Goal: Information Seeking & Learning: Learn about a topic

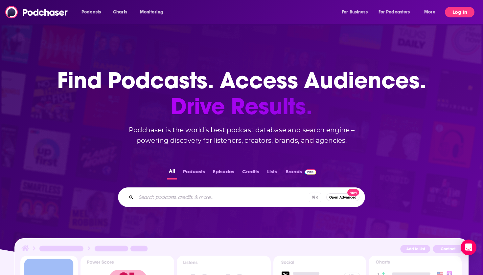
click at [454, 9] on button "Log In" at bounding box center [460, 12] width 30 height 11
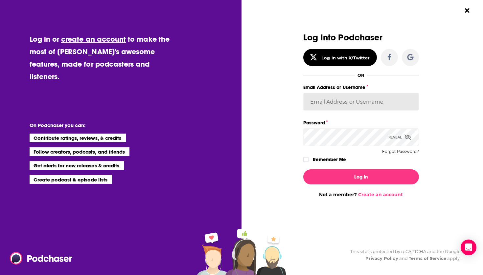
click at [341, 110] on input "Email Address or Username" at bounding box center [361, 102] width 116 height 18
type input "mark.j.hayward@outlook.com"
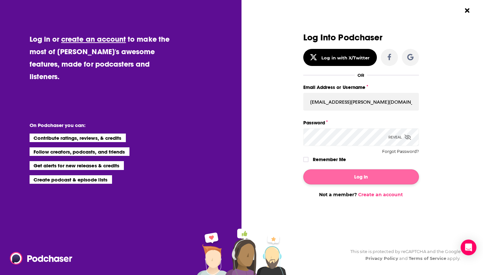
click at [346, 178] on button "Log In" at bounding box center [361, 177] width 116 height 15
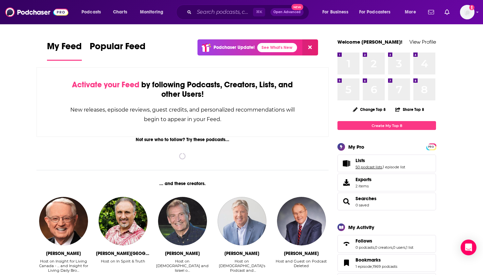
click at [361, 165] on link "50 podcast lists" at bounding box center [369, 167] width 27 height 5
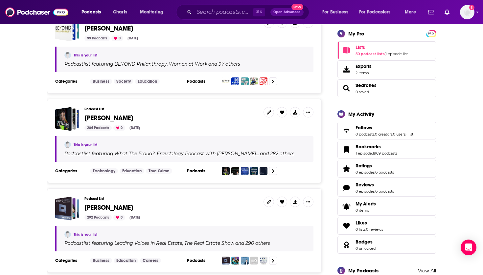
scroll to position [118, 0]
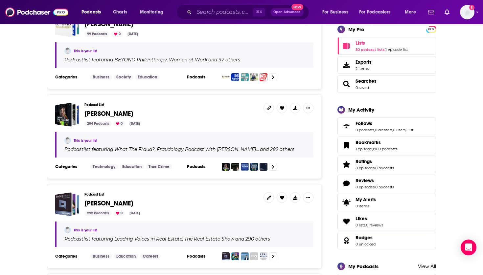
click at [110, 203] on span "[PERSON_NAME]" at bounding box center [108, 204] width 49 height 8
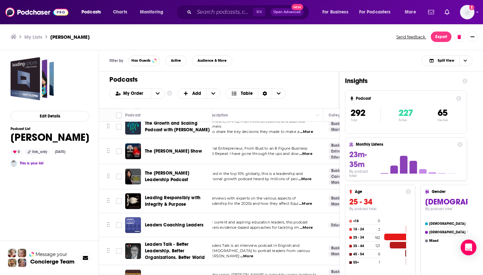
scroll to position [7138, 11]
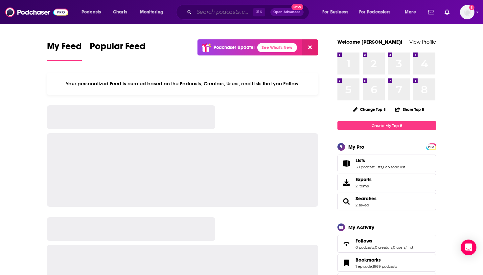
click at [205, 12] on input "Search podcasts, credits, & more..." at bounding box center [223, 12] width 59 height 11
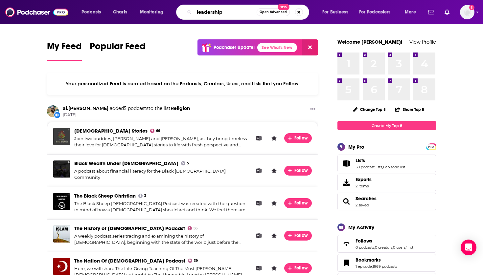
type input "leadership"
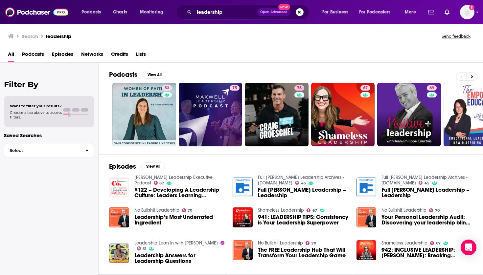
click at [37, 53] on span "Podcasts" at bounding box center [33, 55] width 22 height 13
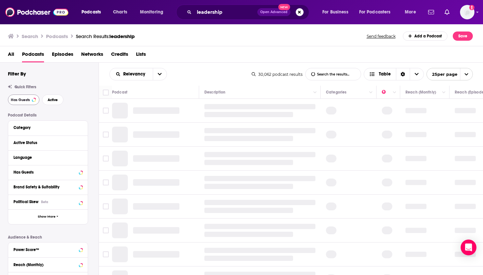
click at [25, 102] on span "Has Guests" at bounding box center [20, 100] width 19 height 4
click at [52, 101] on span "Active" at bounding box center [53, 100] width 10 height 4
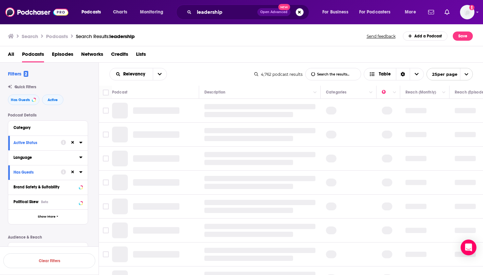
click at [81, 158] on icon at bounding box center [80, 158] width 3 height 2
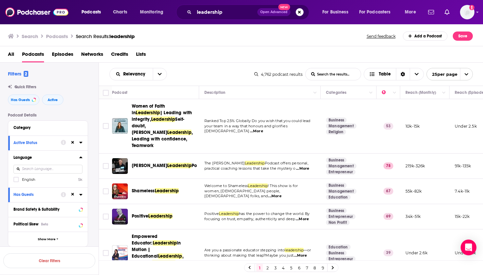
click at [28, 180] on span "English" at bounding box center [28, 180] width 13 height 5
click at [16, 182] on input "multiSelectOption-en-0" at bounding box center [16, 182] width 0 height 0
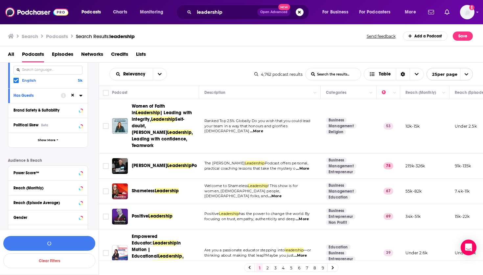
scroll to position [109, 0]
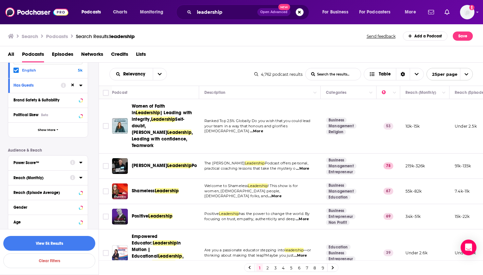
click at [79, 161] on icon at bounding box center [80, 162] width 3 height 5
click at [25, 188] on span "10 to 19" at bounding box center [28, 189] width 13 height 5
click at [16, 191] on input "multiSelectOption-10-2" at bounding box center [16, 191] width 0 height 0
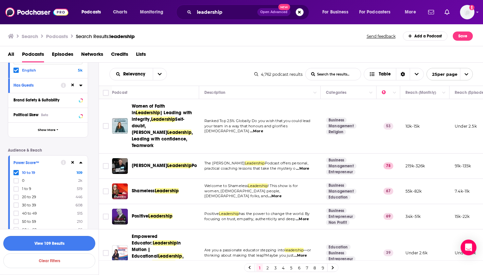
click at [59, 244] on button "View 109 Results" at bounding box center [49, 243] width 92 height 15
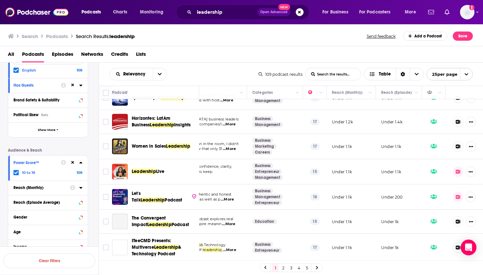
scroll to position [66, 74]
click at [455, 192] on button at bounding box center [458, 197] width 10 height 11
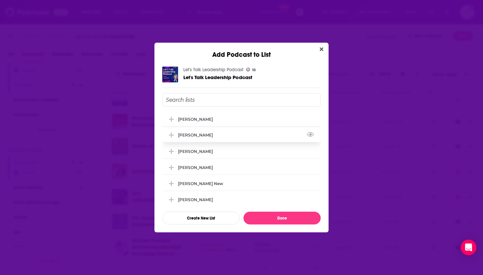
click at [201, 136] on div "[PERSON_NAME]" at bounding box center [197, 135] width 39 height 5
click at [195, 154] on div "[PERSON_NAME]" at bounding box center [197, 151] width 39 height 5
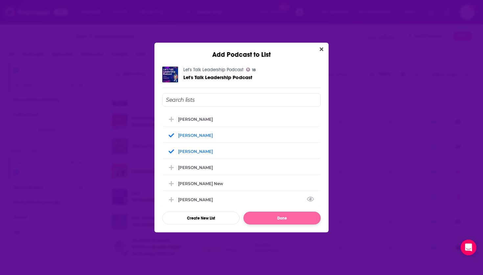
click at [264, 218] on button "Done" at bounding box center [282, 218] width 77 height 13
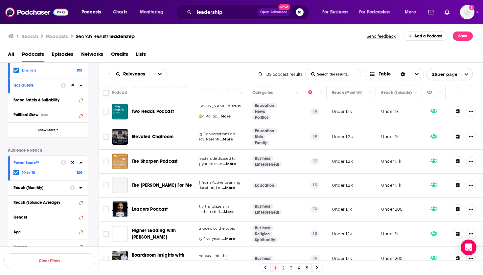
scroll to position [476, 74]
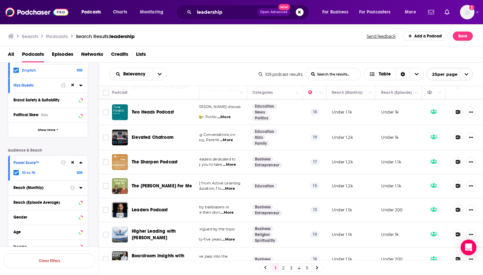
click at [285, 268] on link "2" at bounding box center [283, 268] width 7 height 8
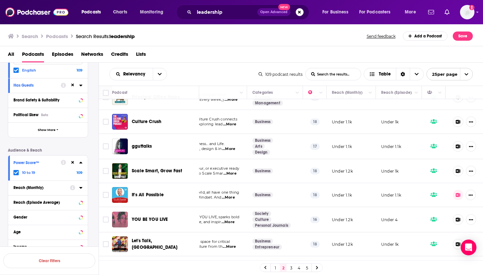
scroll to position [15, 74]
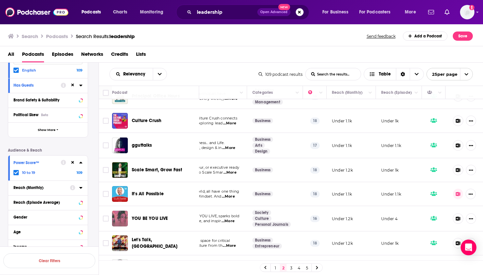
click at [459, 196] on icon at bounding box center [458, 194] width 5 height 4
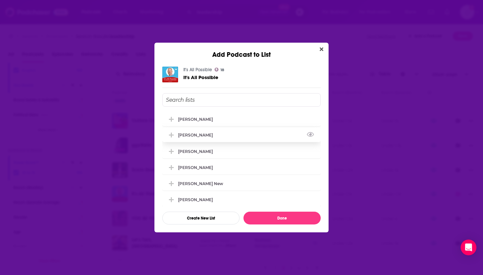
click at [205, 141] on div "[PERSON_NAME]" at bounding box center [241, 135] width 158 height 14
click at [201, 151] on div "[PERSON_NAME]" at bounding box center [241, 151] width 158 height 14
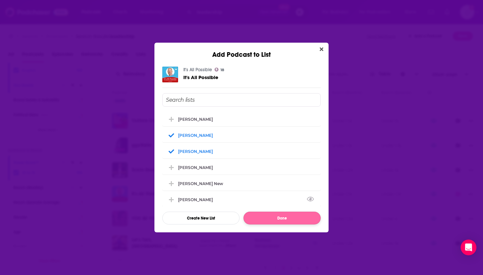
click at [255, 221] on button "Done" at bounding box center [282, 218] width 77 height 13
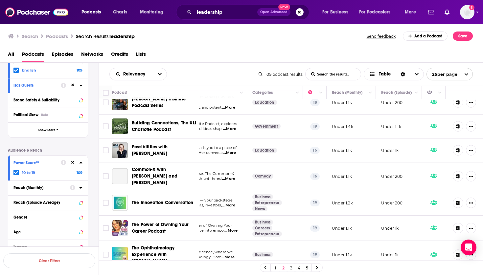
scroll to position [0, 0]
click at [290, 271] on link "3" at bounding box center [291, 268] width 7 height 8
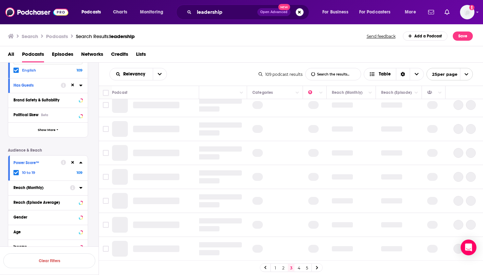
scroll to position [0, 74]
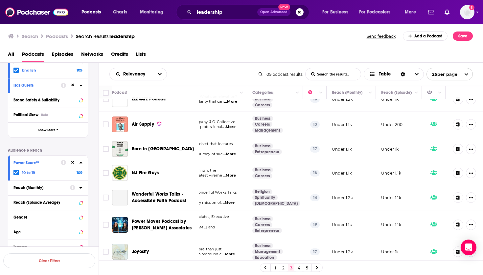
click at [297, 268] on link "4" at bounding box center [299, 268] width 7 height 8
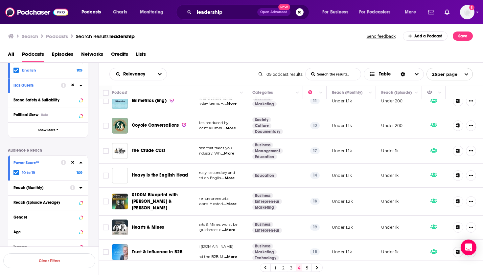
click at [305, 270] on link "5" at bounding box center [307, 268] width 7 height 8
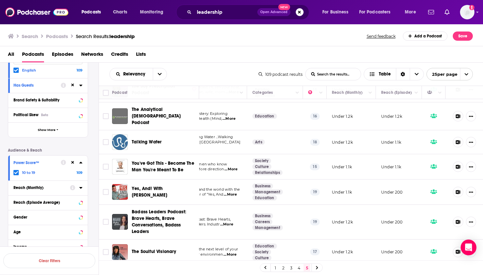
scroll to position [71, 74]
click at [319, 268] on div at bounding box center [317, 268] width 11 height 8
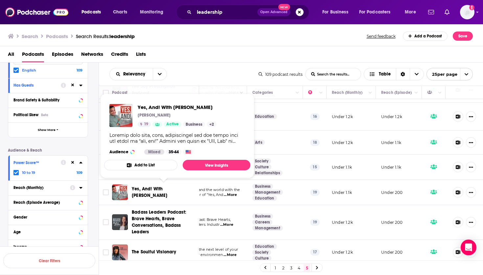
click at [162, 186] on span "Yes, And! With Avish Parashar" at bounding box center [150, 192] width 36 height 12
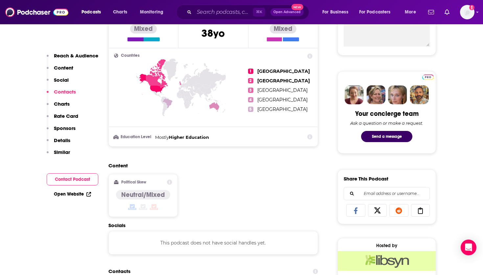
scroll to position [411, 0]
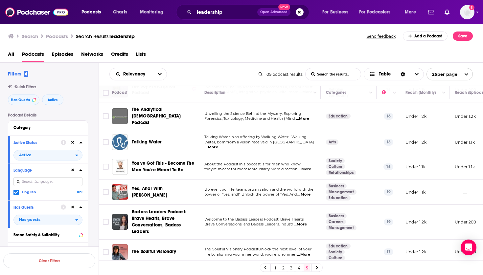
scroll to position [71, 0]
click at [319, 268] on div at bounding box center [317, 268] width 11 height 8
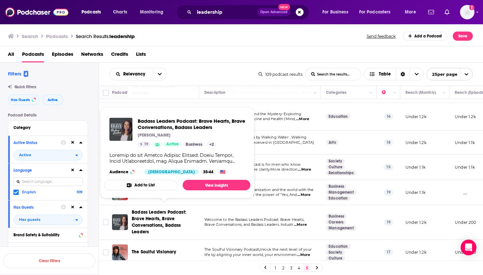
scroll to position [0, 0]
click at [150, 220] on span "Badass Leaders Podcast: Brave Hearts, Brave Conversations, Badass Leaders" at bounding box center [159, 222] width 55 height 25
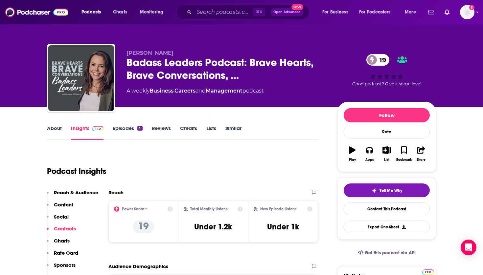
click at [388, 149] on icon "button" at bounding box center [387, 150] width 8 height 7
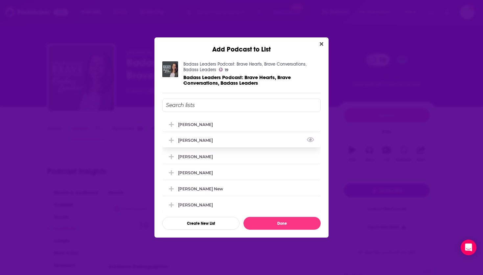
click at [195, 143] on div "Jason Costain" at bounding box center [197, 140] width 39 height 5
click at [194, 155] on div "Curt Moore" at bounding box center [241, 156] width 158 height 14
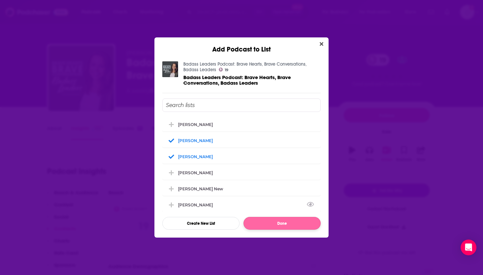
click at [254, 218] on button "Done" at bounding box center [282, 223] width 77 height 13
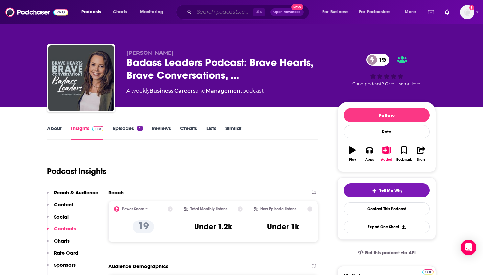
click at [201, 13] on input "Search podcasts, credits, & more..." at bounding box center [223, 12] width 59 height 11
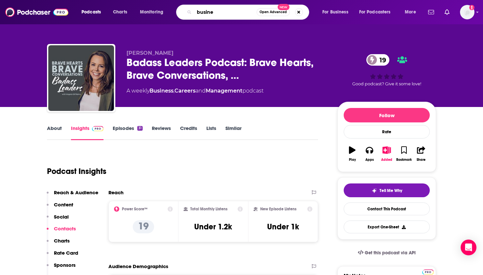
type input "busines"
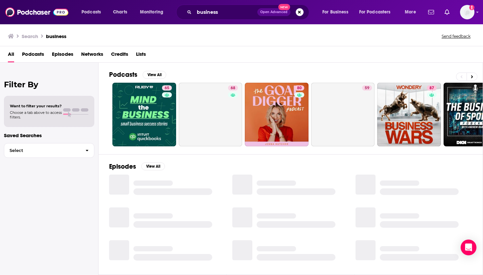
click at [37, 56] on span "Podcasts" at bounding box center [33, 55] width 22 height 13
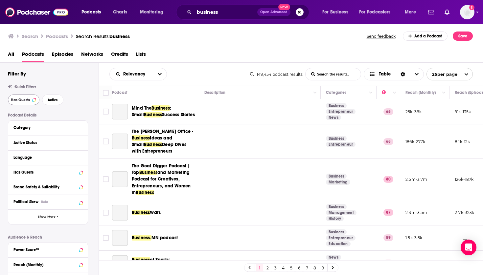
click at [24, 101] on span "Has Guests" at bounding box center [20, 100] width 19 height 4
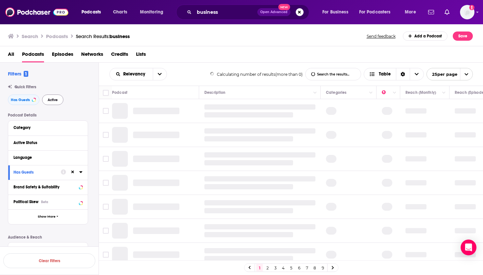
click at [53, 102] on span "Active" at bounding box center [53, 100] width 10 height 4
click at [79, 158] on icon at bounding box center [80, 157] width 3 height 5
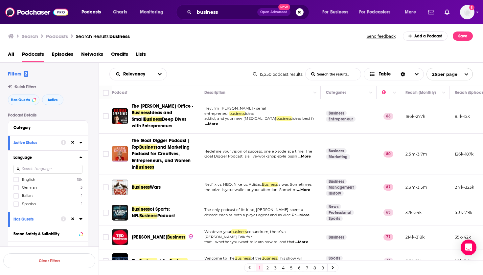
click at [25, 178] on span "English" at bounding box center [28, 180] width 13 height 5
click at [16, 182] on input "multiSelectOption-en-0" at bounding box center [16, 182] width 0 height 0
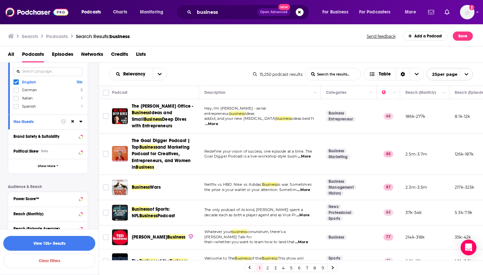
scroll to position [99, 0]
click at [52, 200] on div "Power Score™" at bounding box center [39, 198] width 52 height 5
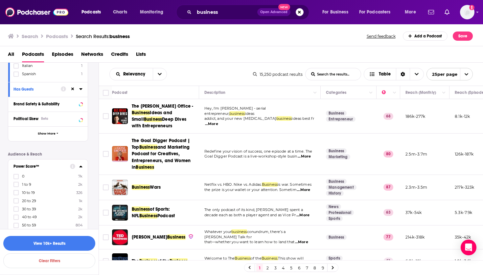
scroll to position [144, 0]
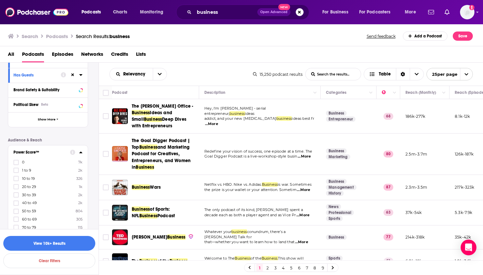
click at [26, 179] on span "10 to 19" at bounding box center [28, 179] width 13 height 5
click at [16, 181] on input "multiSelectOption-10-2" at bounding box center [16, 181] width 0 height 0
click at [55, 246] on button "View 325 Results" at bounding box center [49, 243] width 92 height 15
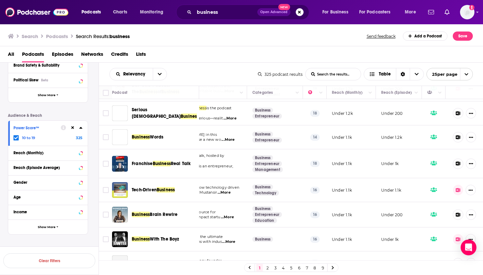
scroll to position [25, 74]
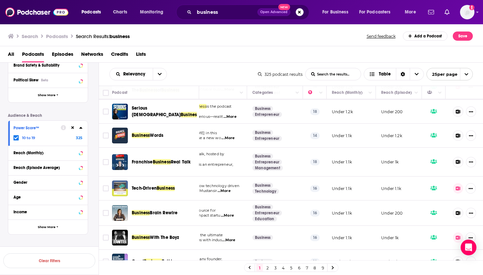
click at [458, 187] on icon at bounding box center [458, 189] width 5 height 4
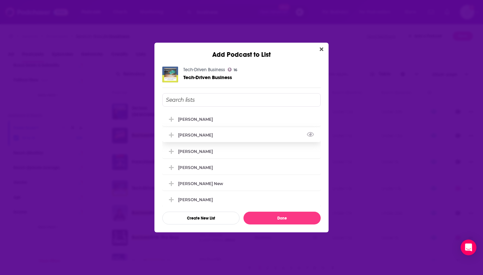
click at [205, 138] on div "Jason Costain" at bounding box center [197, 135] width 39 height 5
click at [202, 154] on div "Curt Moore" at bounding box center [197, 151] width 39 height 5
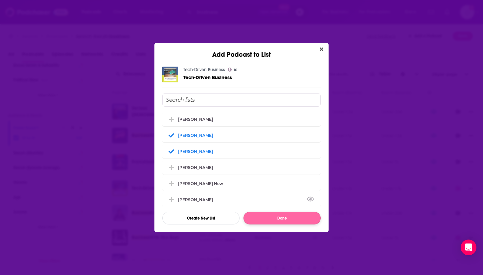
click at [258, 217] on button "Done" at bounding box center [282, 218] width 77 height 13
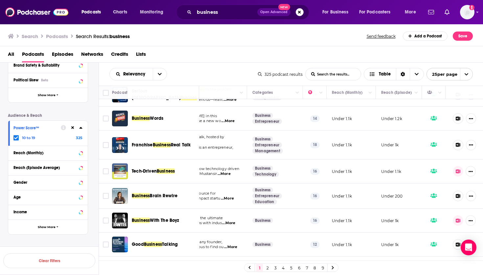
scroll to position [43, 74]
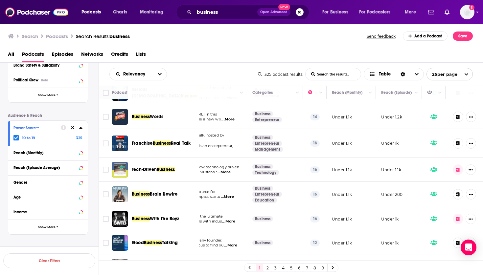
click at [457, 217] on icon at bounding box center [458, 219] width 5 height 4
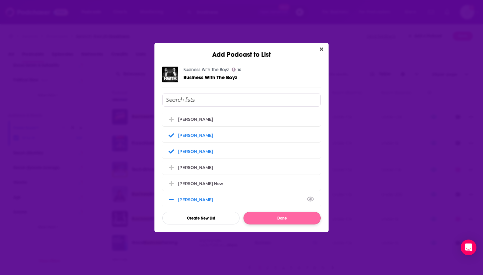
click at [265, 220] on button "Done" at bounding box center [282, 218] width 77 height 13
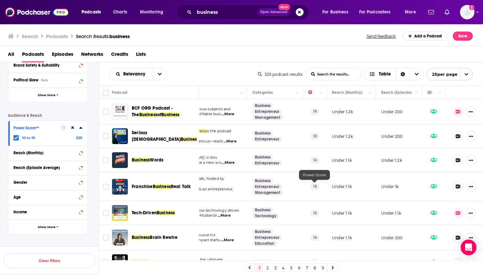
scroll to position [0, 74]
click at [460, 110] on icon at bounding box center [458, 112] width 5 height 4
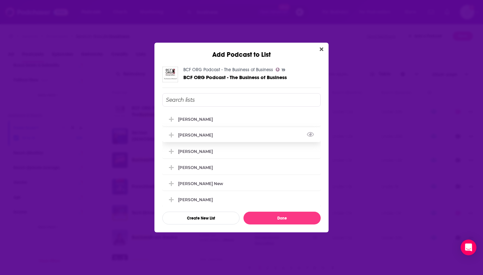
click at [231, 139] on div "Jason Costain" at bounding box center [241, 135] width 158 height 14
click at [224, 156] on div "Curt Moore" at bounding box center [241, 151] width 158 height 14
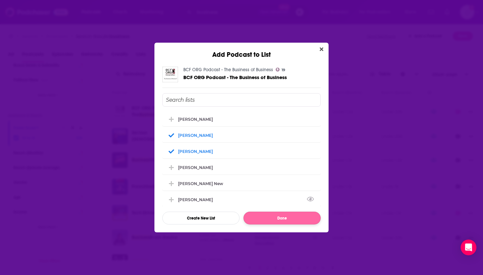
click at [263, 215] on button "Done" at bounding box center [282, 218] width 77 height 13
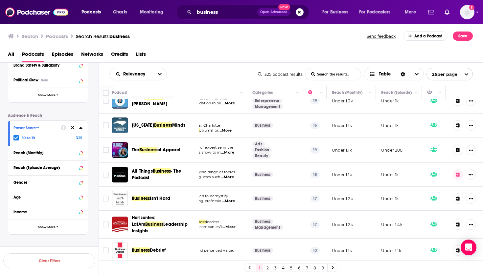
scroll to position [410, 74]
click at [457, 174] on button at bounding box center [458, 175] width 10 height 11
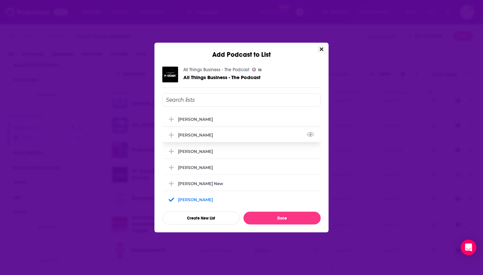
click at [198, 138] on div "Jason Costain" at bounding box center [197, 135] width 39 height 5
click at [197, 152] on div "Curt Moore" at bounding box center [197, 151] width 39 height 5
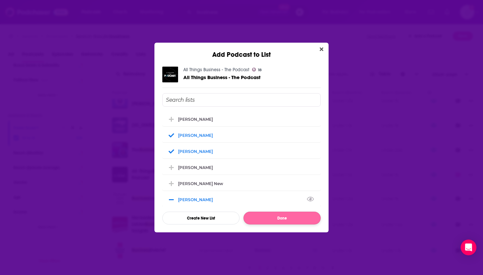
click at [261, 220] on button "Done" at bounding box center [282, 218] width 77 height 13
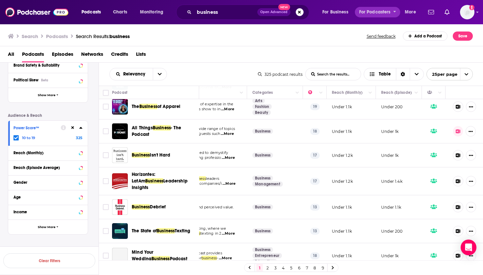
scroll to position [0, 0]
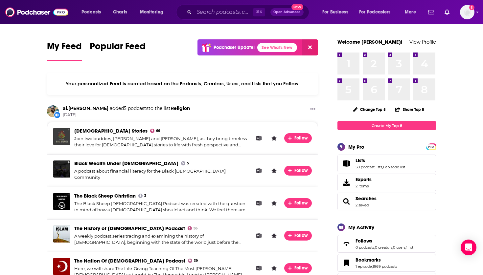
click at [357, 166] on link "50 podcast lists" at bounding box center [369, 167] width 27 height 5
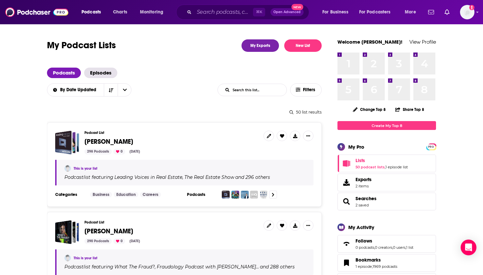
click at [93, 140] on span "[PERSON_NAME]" at bounding box center [108, 142] width 49 height 8
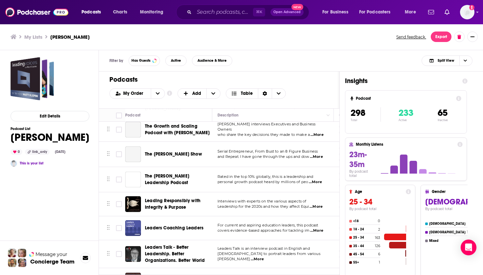
scroll to position [7130, 0]
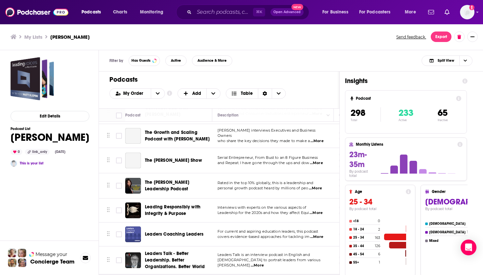
click at [165, 190] on div "Podcasts Charts Monitoring ⌘ K Open Advanced New For Business For Podcasters Mo…" at bounding box center [241, 137] width 483 height 275
click at [173, 251] on span "Leaders Talk - Better Leadership. Better Organizations. Better World" at bounding box center [175, 260] width 60 height 19
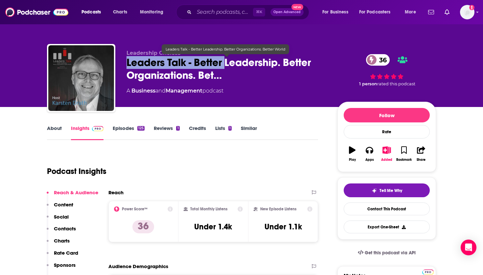
drag, startPoint x: 225, startPoint y: 69, endPoint x: 137, endPoint y: 66, distance: 88.1
click at [137, 66] on span "Leaders Talk - Better Leadership. Better Organizations. Bet…" at bounding box center [227, 69] width 201 height 26
click at [223, 79] on span "Leaders Talk - Better Leadership. Better Organizations. Bet…" at bounding box center [227, 69] width 201 height 26
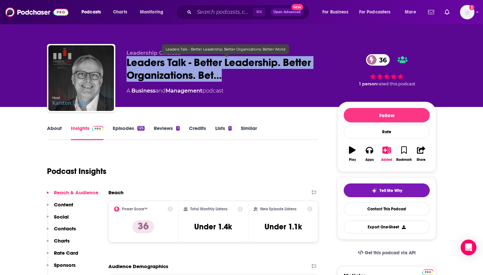
drag, startPoint x: 233, startPoint y: 77, endPoint x: 125, endPoint y: 61, distance: 108.6
click at [125, 61] on div "Leadership Choices Leaders Talk - Better Leadership. Better Organizations. Bet……" at bounding box center [241, 79] width 389 height 71
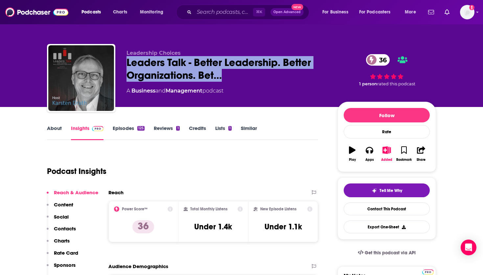
copy h2 "Leaders Talk - Better Leadership. Better Organizations. Bet…"
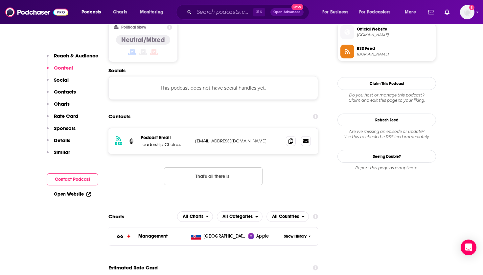
scroll to position [547, 0]
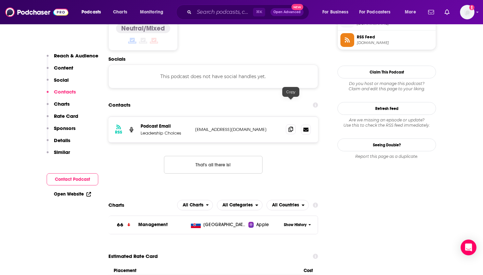
click at [291, 127] on icon at bounding box center [291, 129] width 5 height 5
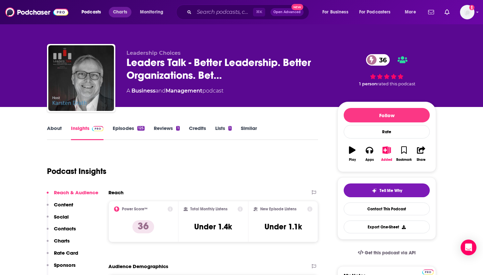
scroll to position [0, 0]
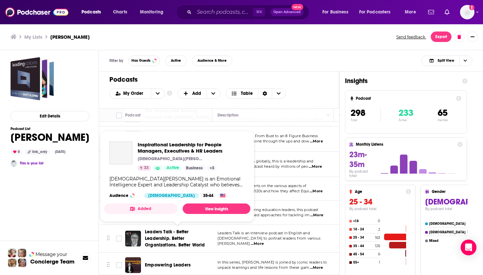
scroll to position [7136, 0]
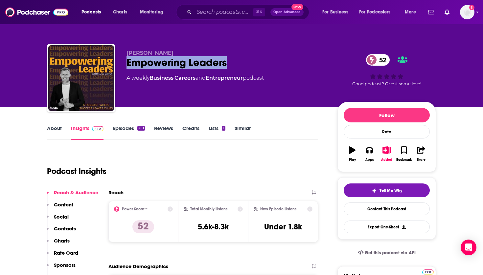
drag, startPoint x: 137, startPoint y: 64, endPoint x: 126, endPoint y: 63, distance: 10.9
click at [126, 63] on div "Lauren Exton Empowering Leaders 52 A weekly Business , Careers and Entrepreneur…" at bounding box center [241, 79] width 389 height 71
copy h2 "Empowering Leaders"
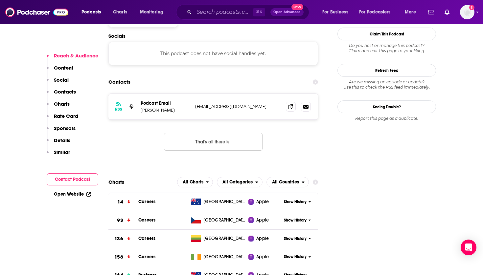
scroll to position [588, 0]
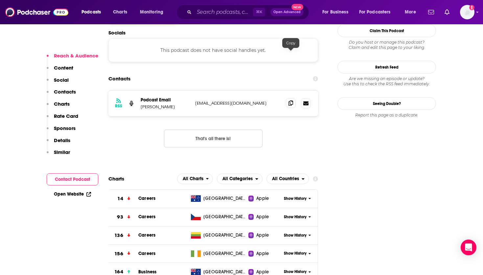
click at [291, 101] on icon at bounding box center [291, 103] width 5 height 5
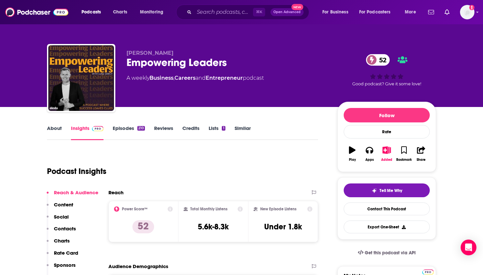
scroll to position [0, 0]
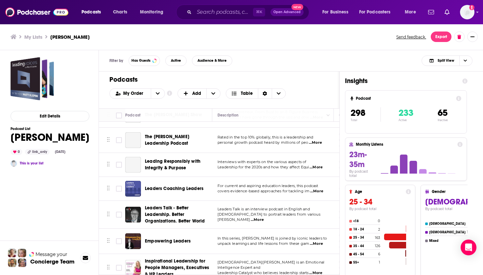
scroll to position [7168, 0]
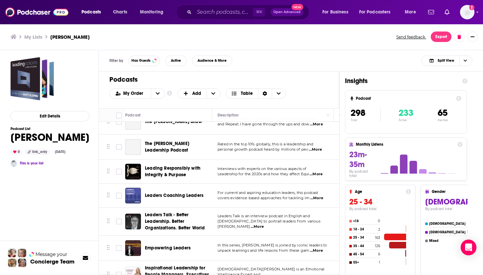
click at [159, 266] on span "Inspirational Leadership for People Managers, Executives & HR Leaders" at bounding box center [177, 275] width 64 height 19
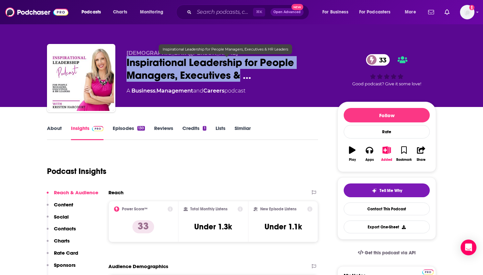
drag, startPoint x: 241, startPoint y: 75, endPoint x: 127, endPoint y: 61, distance: 114.9
click at [127, 61] on span "Inspirational Leadership for People Managers, Executives & …" at bounding box center [227, 69] width 201 height 26
copy h2 "Inspirational Leadership for People Managers, Executives &"
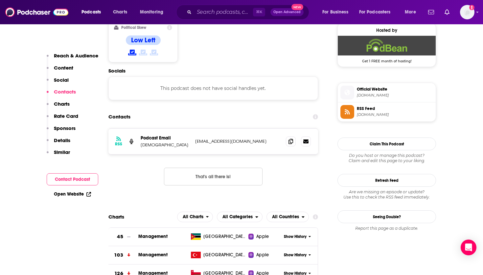
scroll to position [536, 0]
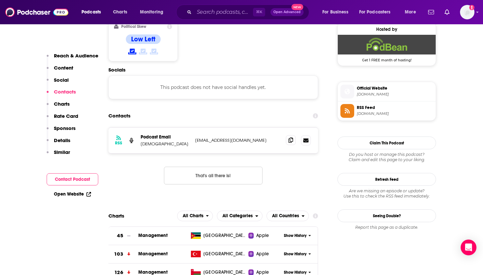
click at [291, 138] on icon at bounding box center [291, 140] width 5 height 5
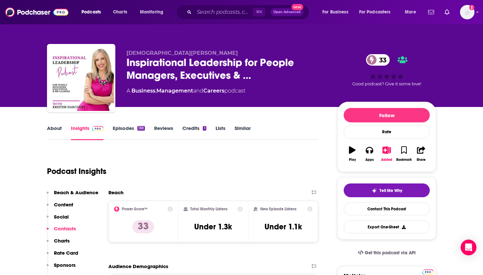
scroll to position [0, 0]
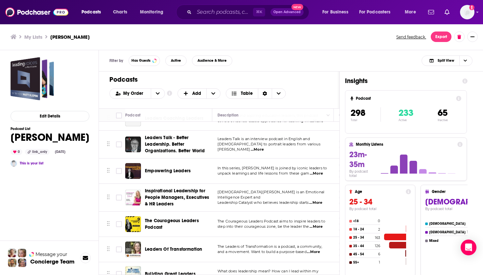
click at [170, 218] on span "The Courageous Leaders Podcast" at bounding box center [172, 224] width 54 height 12
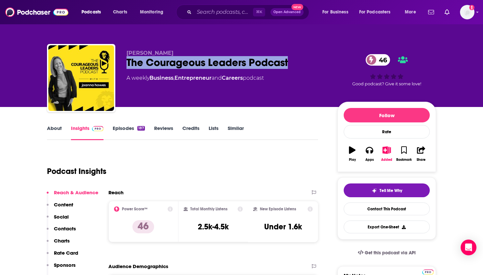
drag, startPoint x: 296, startPoint y: 65, endPoint x: 126, endPoint y: 62, distance: 170.0
click at [126, 62] on div "Joanna Howes The Courageous Leaders Podcast 46 A weekly Business , Entrepreneur…" at bounding box center [241, 79] width 389 height 71
copy h2 "The Courageous Leaders Podcast"
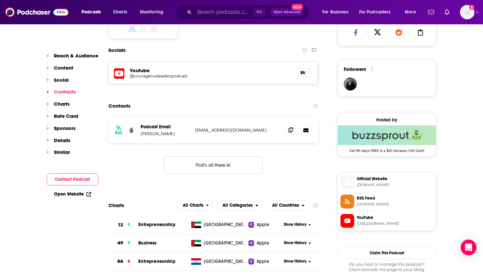
scroll to position [467, 0]
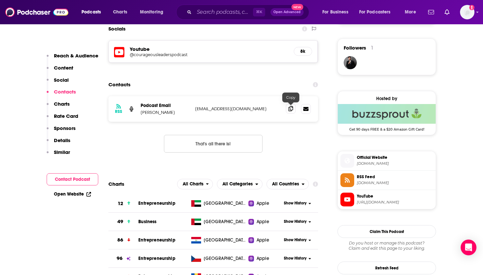
click at [291, 108] on icon at bounding box center [291, 108] width 5 height 5
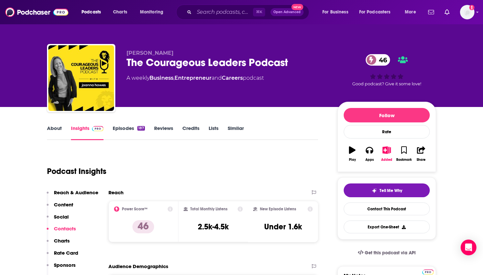
scroll to position [0, 0]
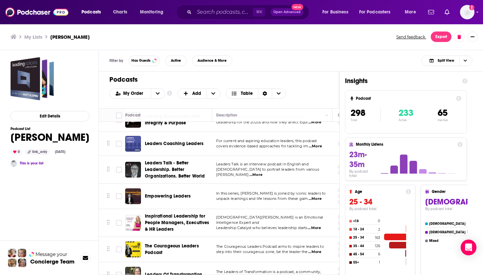
scroll to position [7241, 1]
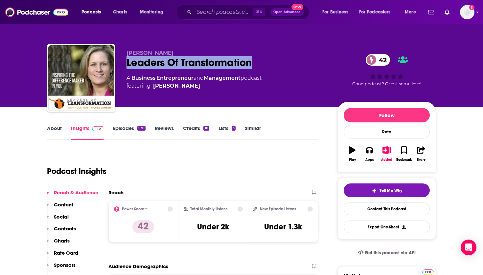
drag, startPoint x: 259, startPoint y: 64, endPoint x: 126, endPoint y: 62, distance: 132.8
click at [127, 62] on div "Leaders Of Transformation 42" at bounding box center [227, 62] width 201 height 13
copy h2 "Leaders Of Transformation"
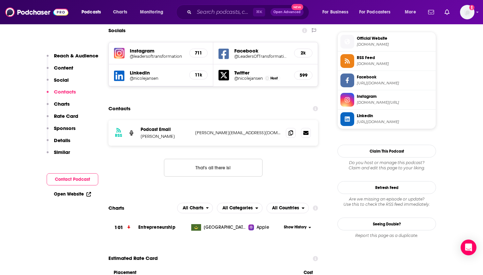
scroll to position [587, 0]
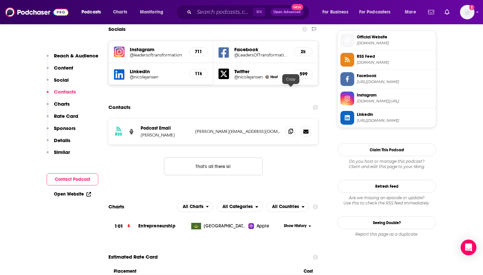
click at [292, 127] on span at bounding box center [291, 132] width 10 height 10
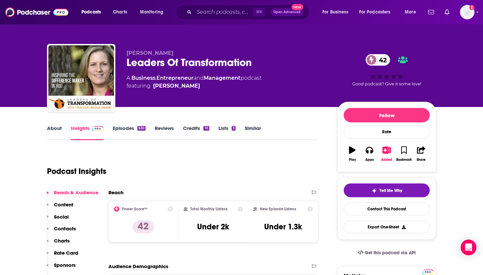
scroll to position [0, 0]
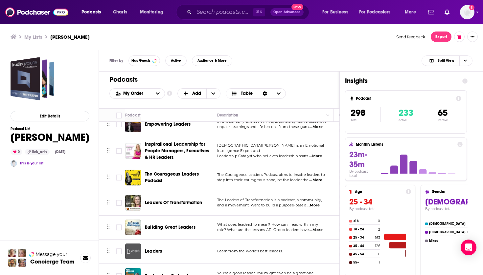
scroll to position [7230, 0]
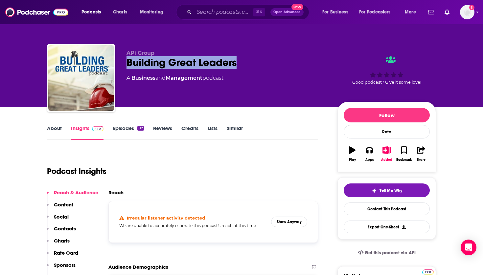
drag, startPoint x: 238, startPoint y: 62, endPoint x: 127, endPoint y: 62, distance: 111.4
click at [127, 62] on div "Building Great Leaders" at bounding box center [227, 62] width 201 height 13
copy h2 "Building Great Leaders"
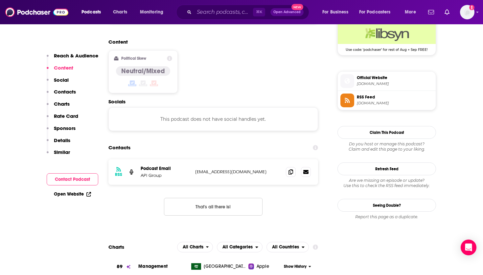
scroll to position [509, 0]
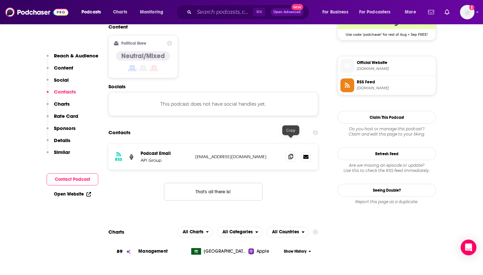
click at [290, 154] on icon at bounding box center [291, 156] width 5 height 5
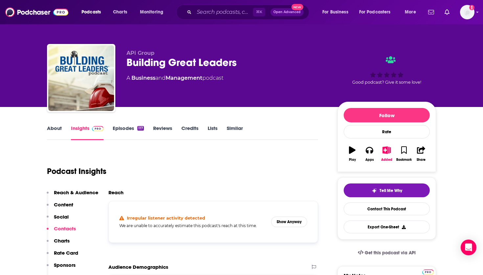
scroll to position [0, 0]
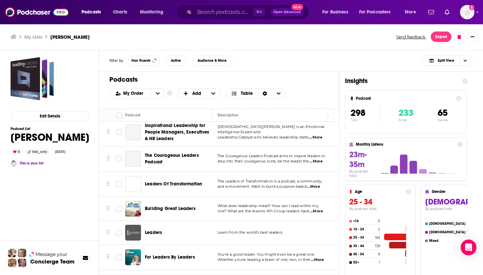
scroll to position [7311, 0]
click at [153, 225] on div "Leaders" at bounding box center [179, 233] width 68 height 16
click at [152, 230] on span "Leaders" at bounding box center [153, 233] width 17 height 6
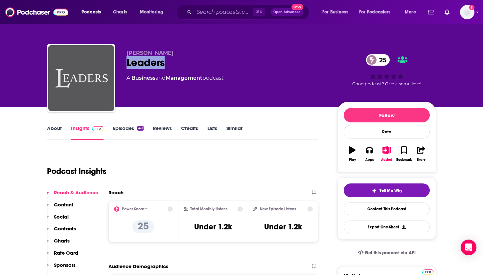
drag, startPoint x: 155, startPoint y: 64, endPoint x: 127, endPoint y: 63, distance: 28.6
click at [127, 63] on div "Leaders 25" at bounding box center [227, 62] width 201 height 13
copy h2 "Leaders"
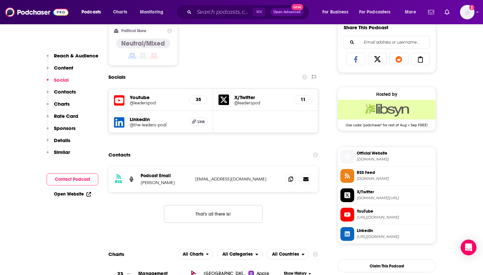
scroll to position [428, 0]
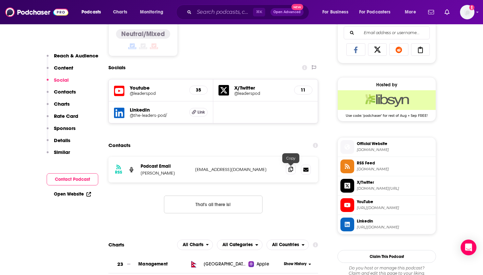
click at [292, 171] on icon at bounding box center [291, 169] width 5 height 5
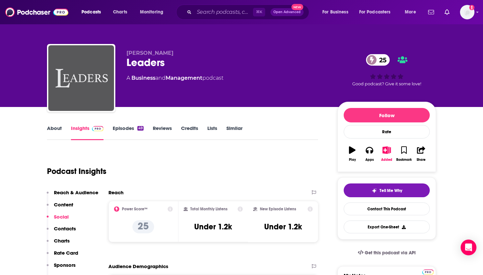
scroll to position [0, 0]
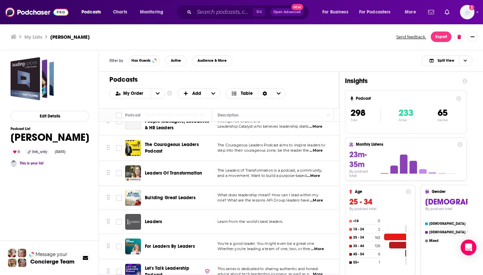
scroll to position [7281, 0]
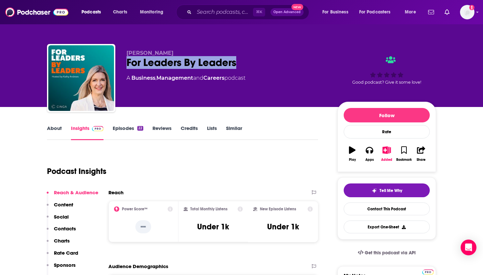
drag, startPoint x: 244, startPoint y: 64, endPoint x: 128, endPoint y: 63, distance: 116.4
click at [128, 63] on div "For Leaders By Leaders" at bounding box center [227, 62] width 201 height 13
copy h2 "For Leaders By Leaders"
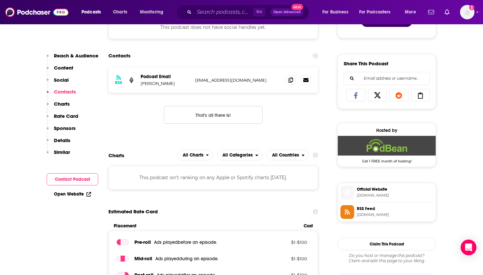
scroll to position [393, 0]
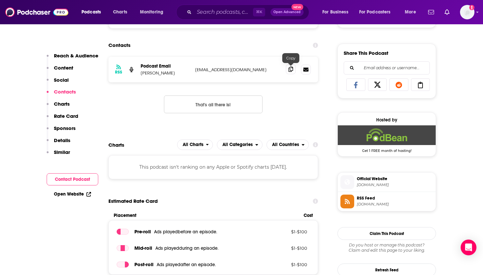
click at [291, 72] on icon at bounding box center [291, 69] width 5 height 5
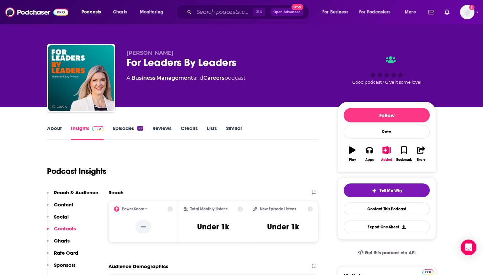
scroll to position [0, 0]
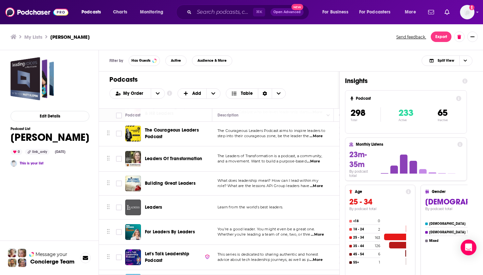
scroll to position [7330, 0]
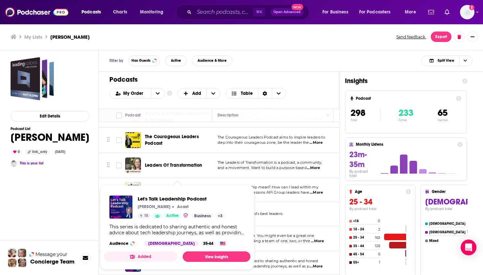
drag, startPoint x: 171, startPoint y: 192, endPoint x: 168, endPoint y: 191, distance: 3.4
click at [168, 191] on div "Let's Talk Leadership Podcast Sandra Patel Acast 18 Active Business + 3 This se…" at bounding box center [177, 221] width 146 height 61
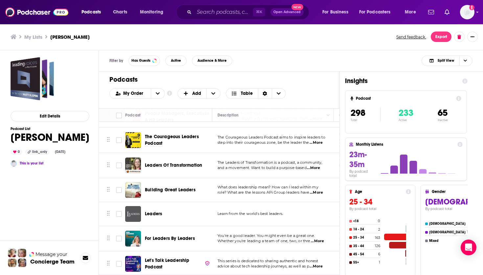
click at [169, 258] on span "Let's Talk Leadership Podcast" at bounding box center [167, 264] width 45 height 12
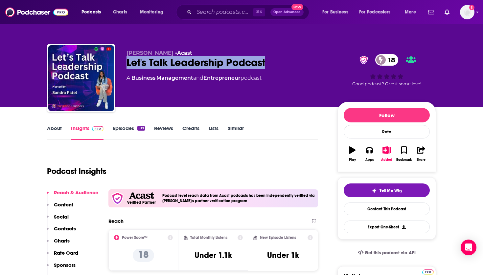
copy h2 "Let's Talk Leadership Podcast"
drag, startPoint x: 274, startPoint y: 64, endPoint x: 298, endPoint y: 18, distance: 51.2
click at [126, 63] on div "Sandra Patel • Acast Let's Talk Leadership Podcast 18 A Business , Management a…" at bounding box center [241, 79] width 389 height 71
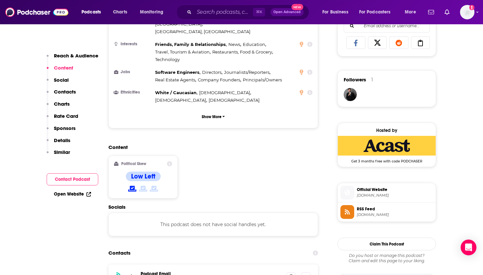
scroll to position [467, 0]
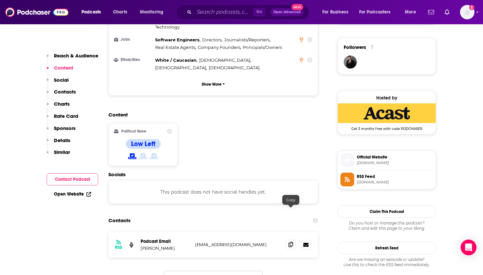
click at [290, 242] on icon at bounding box center [291, 244] width 5 height 5
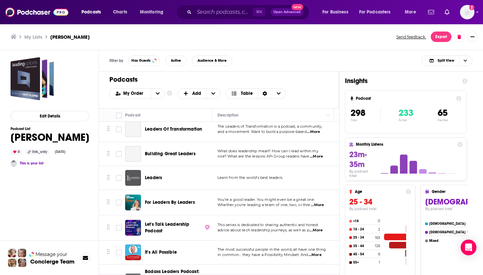
scroll to position [7364, 0]
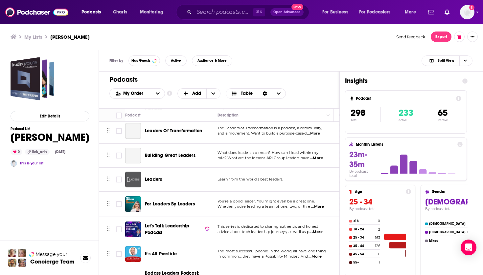
click at [165, 185] on div "Podcasts Charts Monitoring ⌘ K Open Advanced New For Business For Podcasters Mo…" at bounding box center [241, 137] width 483 height 275
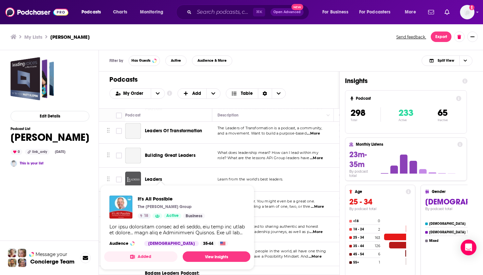
click at [166, 185] on span "It's All Possible The Hartnett Group 18 Active Business Audience Male 35-44 Add…" at bounding box center [177, 227] width 146 height 85
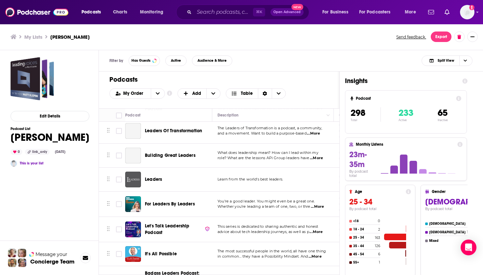
click at [165, 251] on span "It's All Possible" at bounding box center [161, 254] width 32 height 6
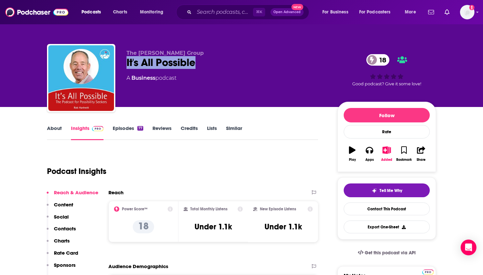
drag, startPoint x: 202, startPoint y: 67, endPoint x: 125, endPoint y: 63, distance: 76.3
click at [125, 63] on div "The Hartnett Group It's All Possible 18 A Business podcast 18 Good podcast? Giv…" at bounding box center [241, 79] width 389 height 71
copy h2 "It's All Possible"
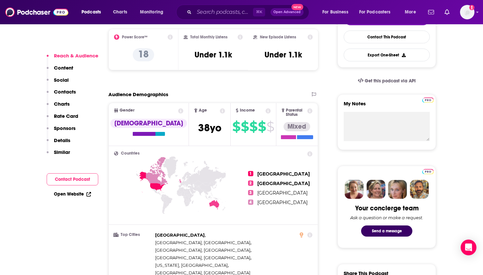
scroll to position [425, 0]
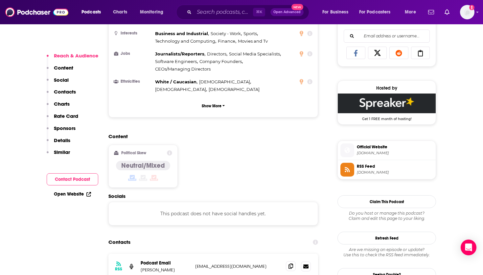
click at [292, 264] on icon at bounding box center [291, 266] width 5 height 5
